Goal: Task Accomplishment & Management: Use online tool/utility

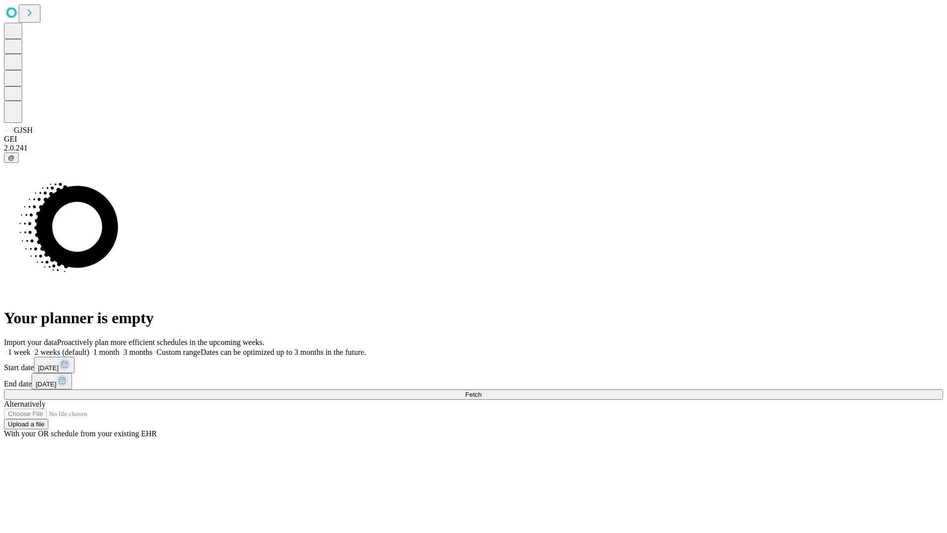
click at [482, 391] on span "Fetch" at bounding box center [473, 394] width 16 height 7
